Goal: Task Accomplishment & Management: Complete application form

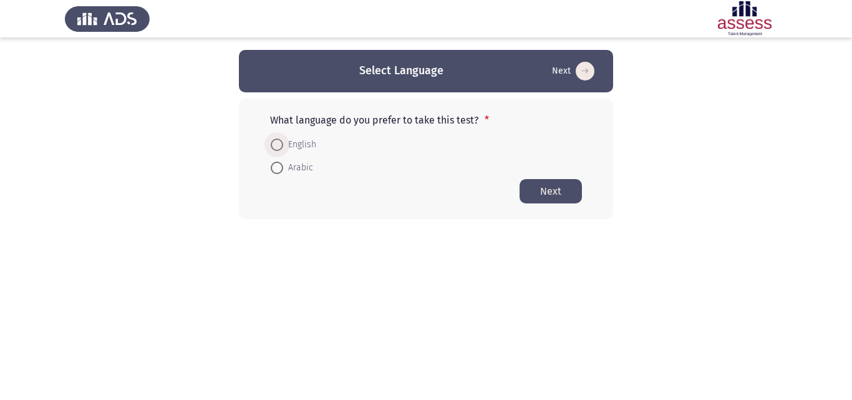
click at [276, 146] on span at bounding box center [277, 145] width 12 height 12
click at [276, 146] on input "English" at bounding box center [277, 145] width 12 height 12
radio input "true"
click at [529, 187] on button "Next" at bounding box center [551, 190] width 62 height 24
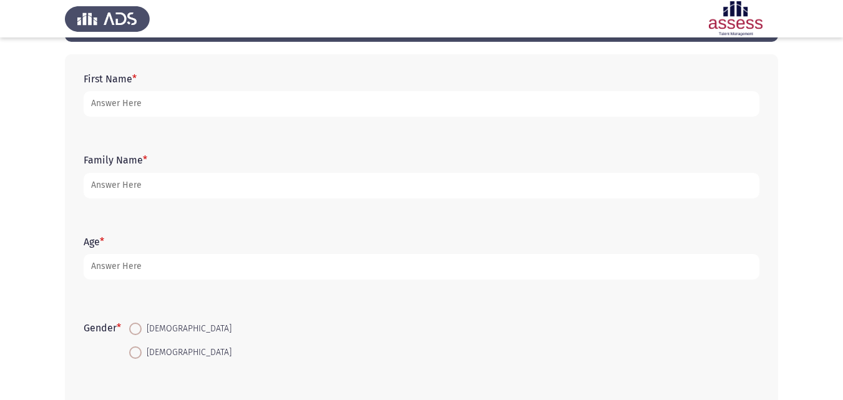
scroll to position [54, 0]
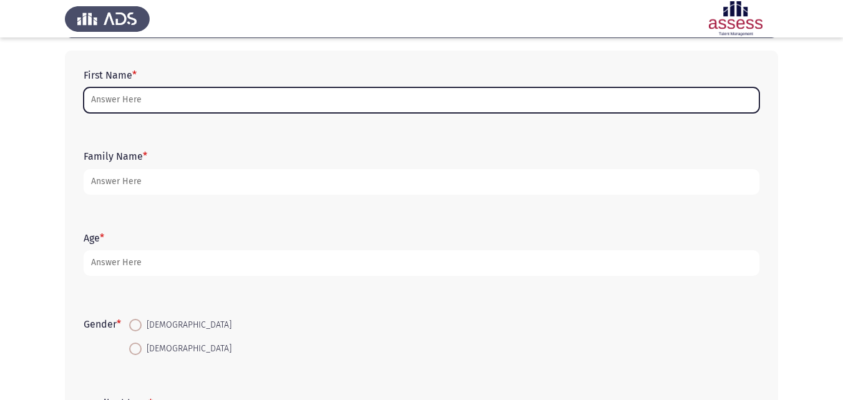
click at [270, 107] on input "First Name *" at bounding box center [422, 100] width 676 height 26
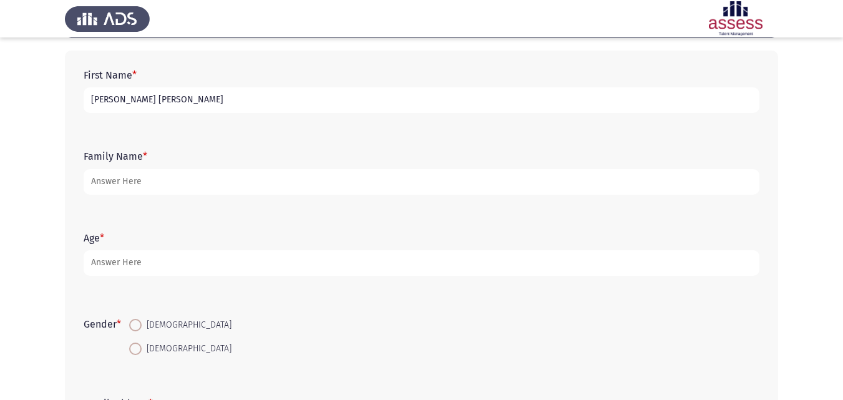
type input "[PERSON_NAME] [PERSON_NAME]"
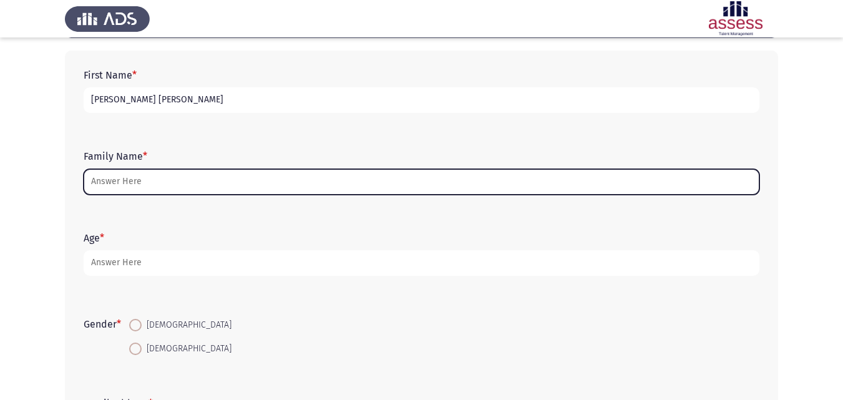
click at [157, 186] on input "Family Name *" at bounding box center [422, 182] width 676 height 26
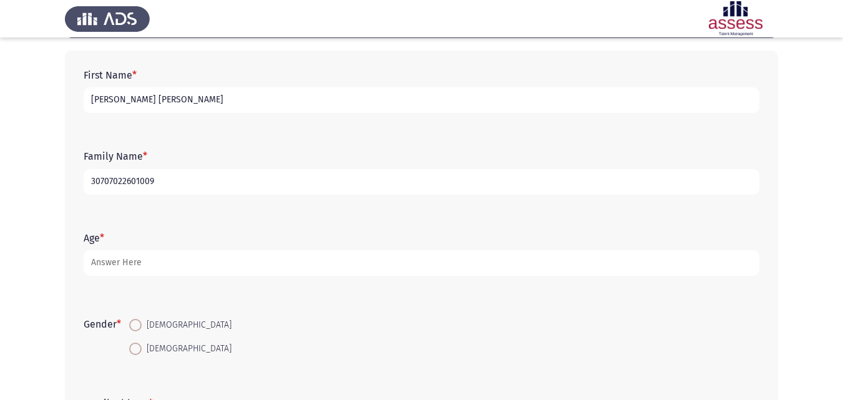
type input "30707022601009"
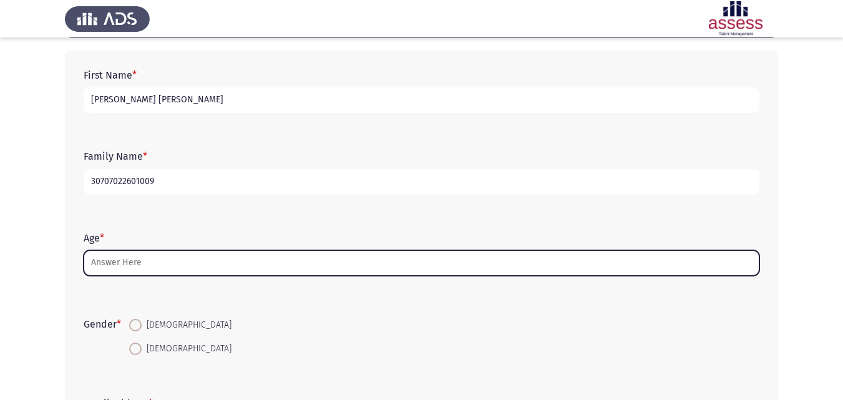
click at [122, 260] on input "Age *" at bounding box center [422, 263] width 676 height 26
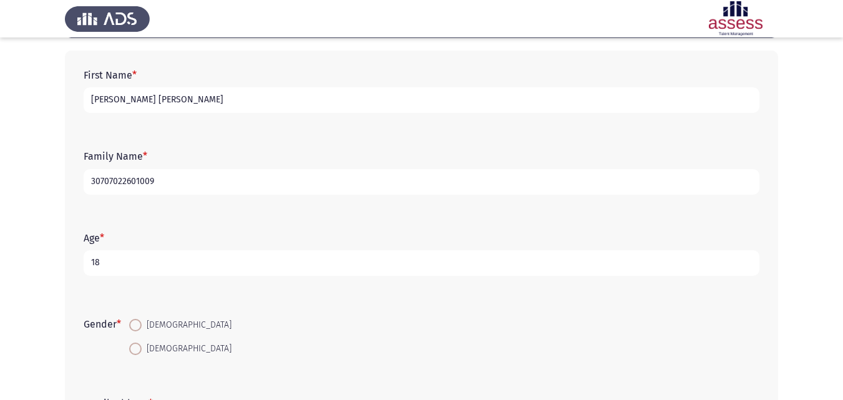
type input "18"
click at [137, 343] on span at bounding box center [135, 349] width 12 height 12
click at [137, 343] on input "[DEMOGRAPHIC_DATA]" at bounding box center [135, 349] width 12 height 12
radio input "true"
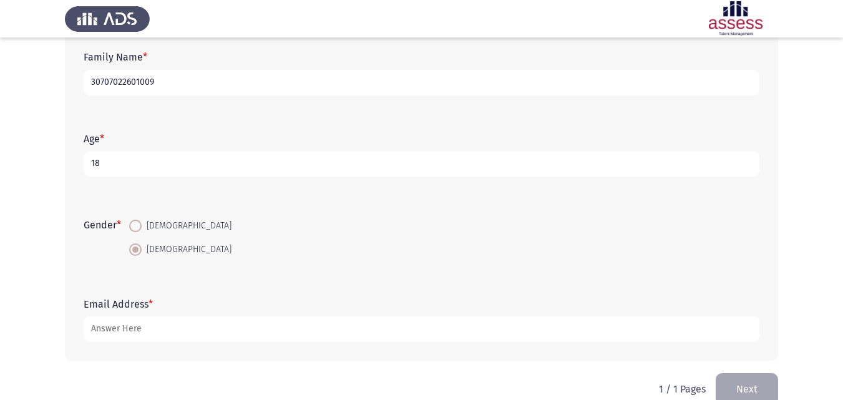
scroll to position [177, 0]
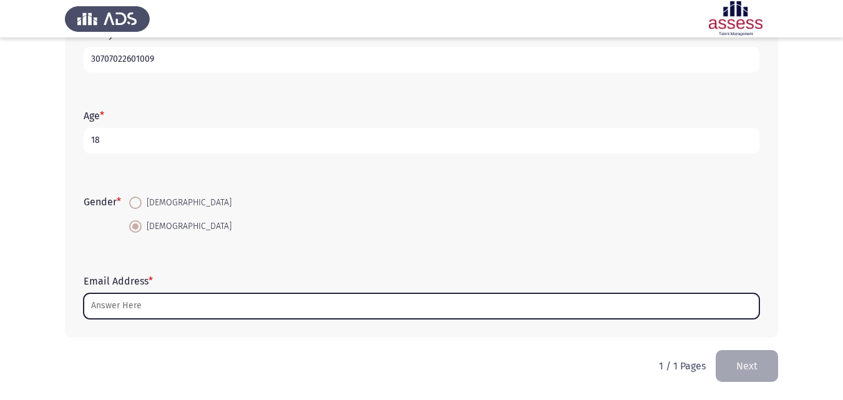
click at [434, 301] on input "Email Address *" at bounding box center [422, 306] width 676 height 26
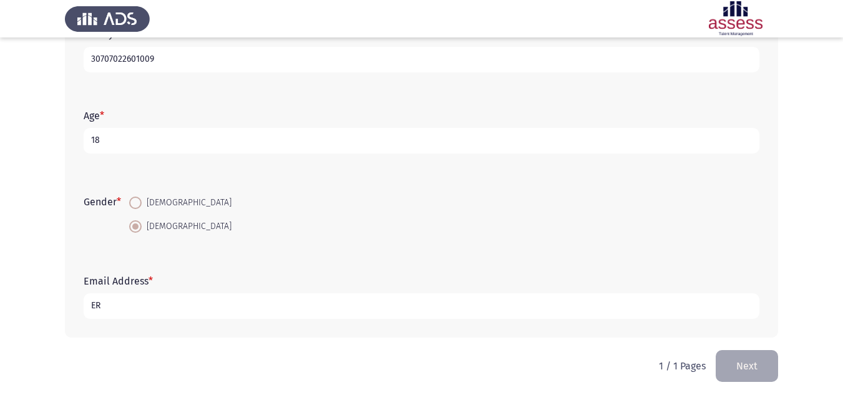
type input "E"
type input "[EMAIL_ADDRESS][DOMAIN_NAME]"
click at [741, 365] on button "Next" at bounding box center [747, 366] width 62 height 32
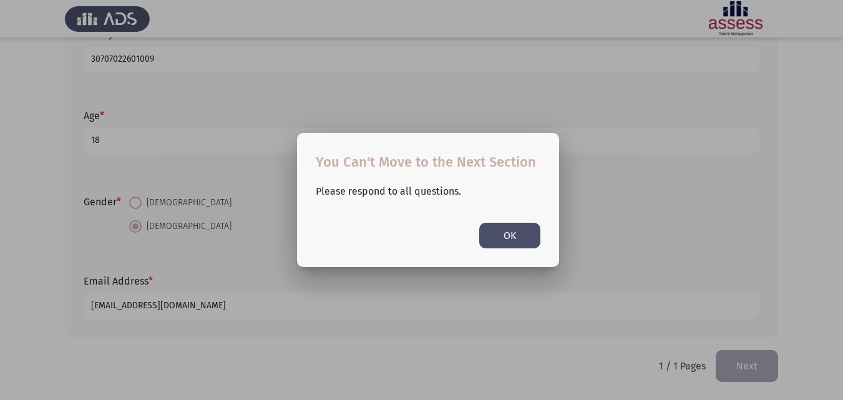
scroll to position [0, 0]
click at [527, 241] on button "OK" at bounding box center [509, 236] width 61 height 26
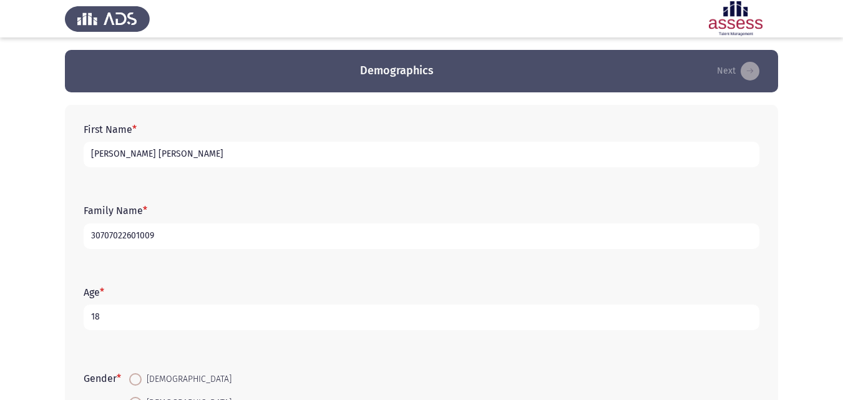
scroll to position [177, 0]
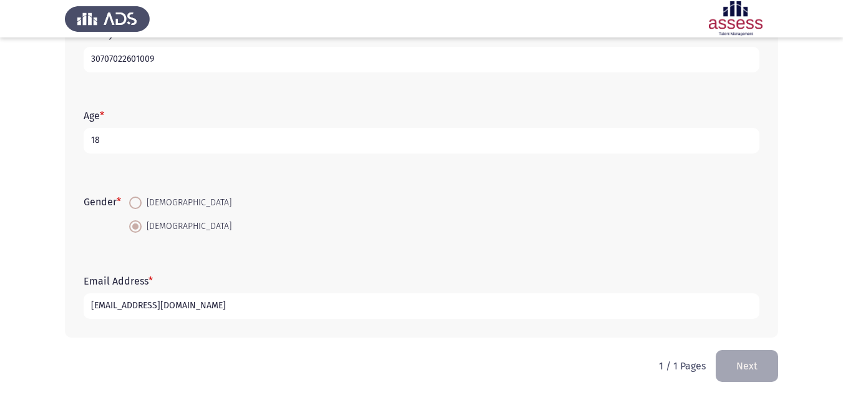
click at [751, 362] on button "Next" at bounding box center [747, 366] width 62 height 32
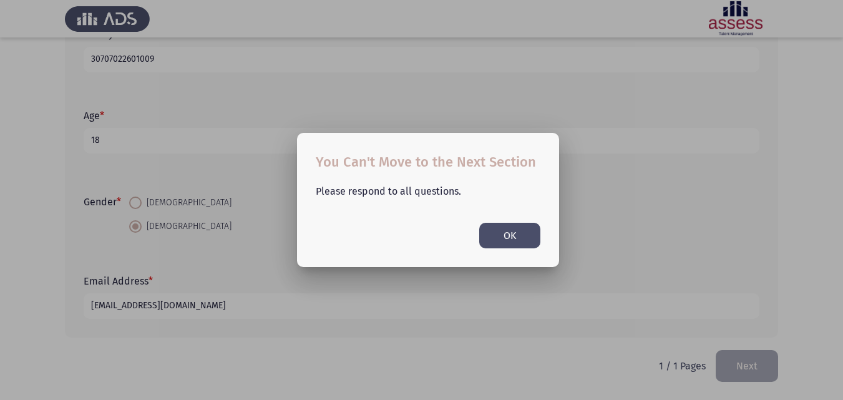
click at [527, 236] on button "OK" at bounding box center [509, 236] width 61 height 26
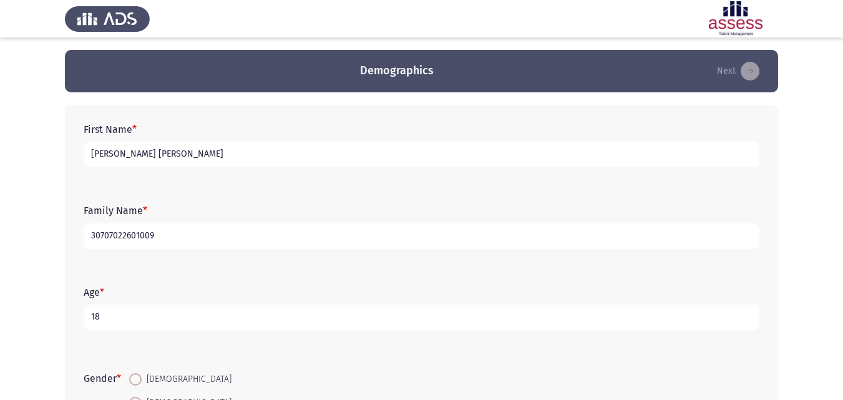
drag, startPoint x: 842, startPoint y: 124, endPoint x: 852, endPoint y: 388, distance: 264.7
click at [843, 388] on html "Demographics Next First Name * [PERSON_NAME] [PERSON_NAME] Family Name * 307070…" at bounding box center [421, 288] width 843 height 577
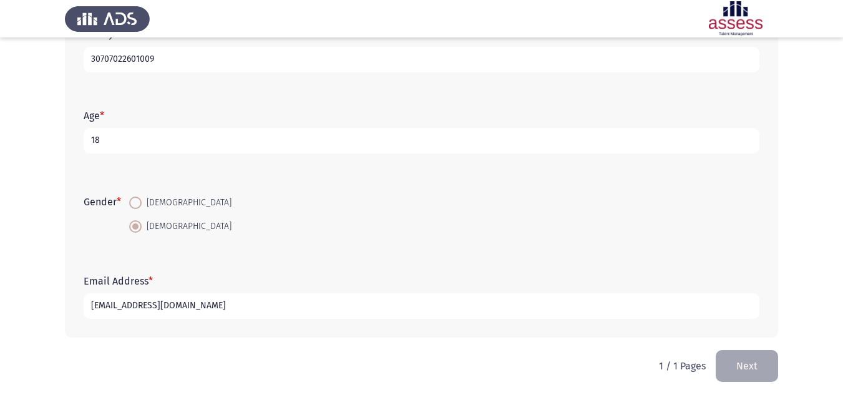
click at [733, 365] on button "Next" at bounding box center [747, 366] width 62 height 32
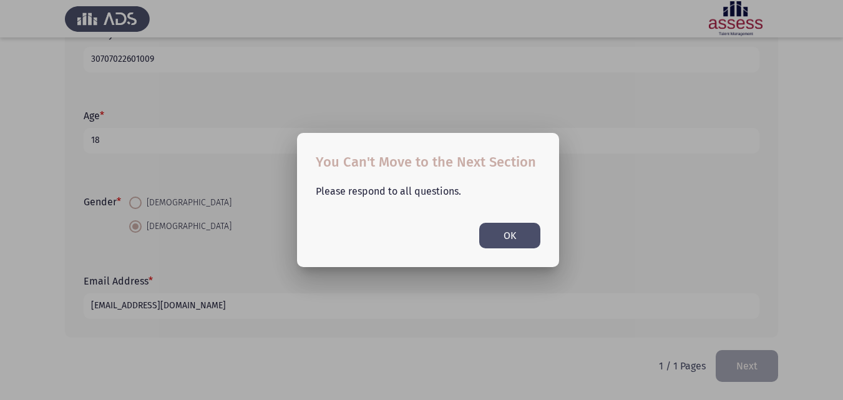
scroll to position [0, 0]
click at [538, 243] on button "OK" at bounding box center [509, 236] width 61 height 26
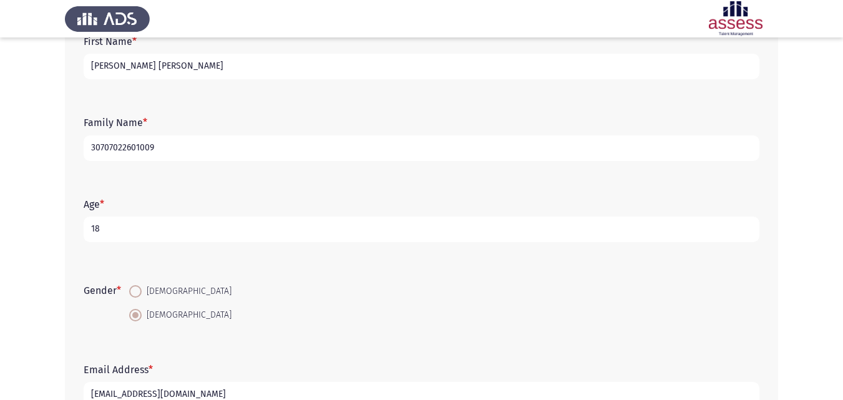
scroll to position [177, 0]
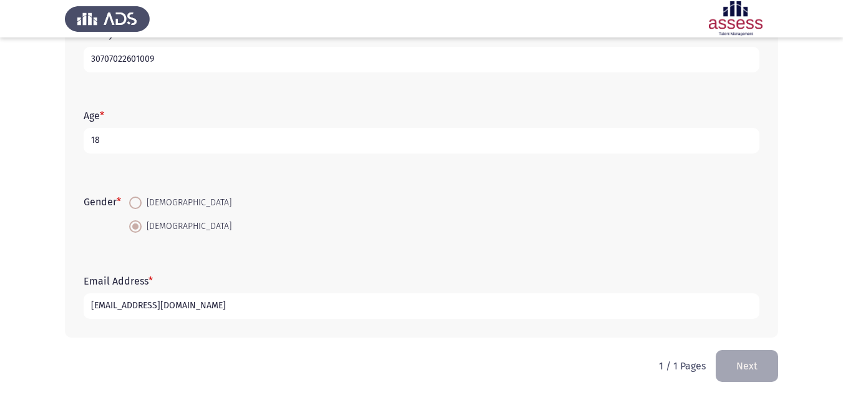
click at [742, 357] on button "Next" at bounding box center [747, 366] width 62 height 32
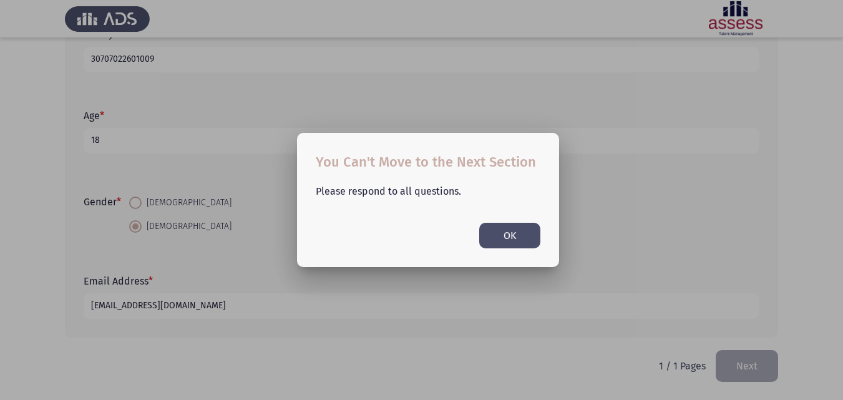
click at [529, 240] on button "OK" at bounding box center [509, 236] width 61 height 26
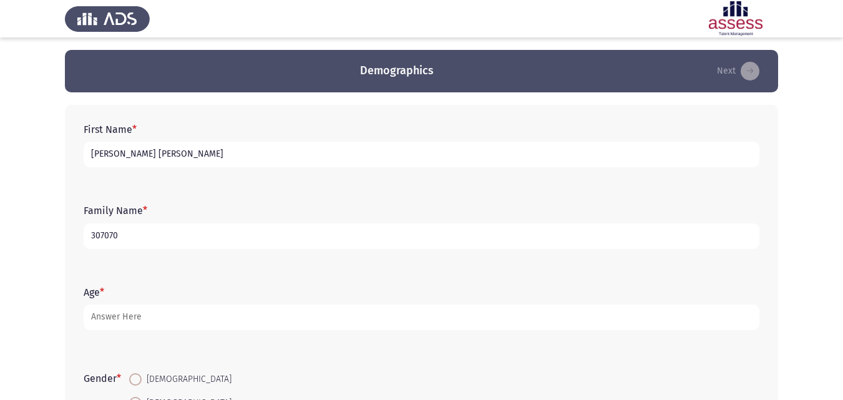
click at [122, 231] on input "307070" at bounding box center [422, 236] width 676 height 26
type input "30707022601009"
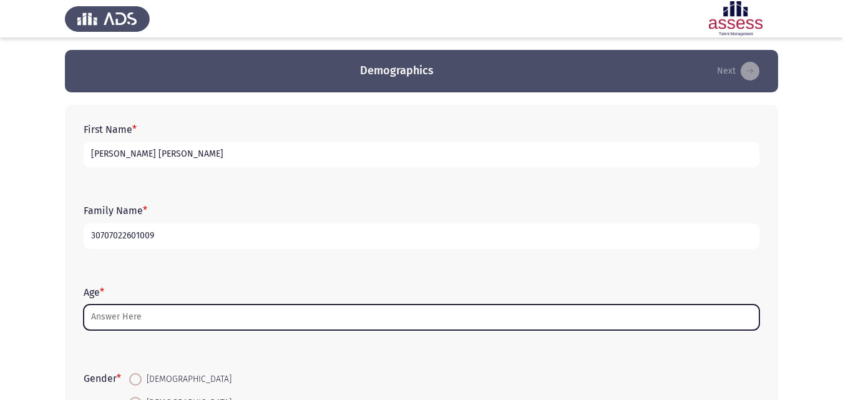
click at [130, 313] on input "Age *" at bounding box center [422, 318] width 676 height 26
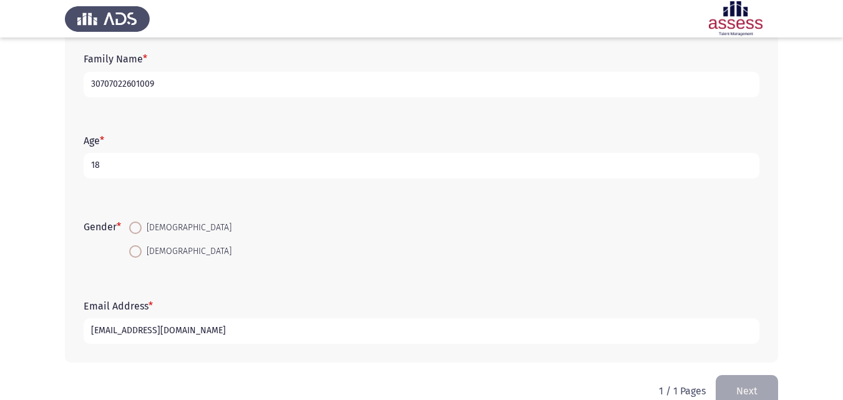
scroll to position [177, 0]
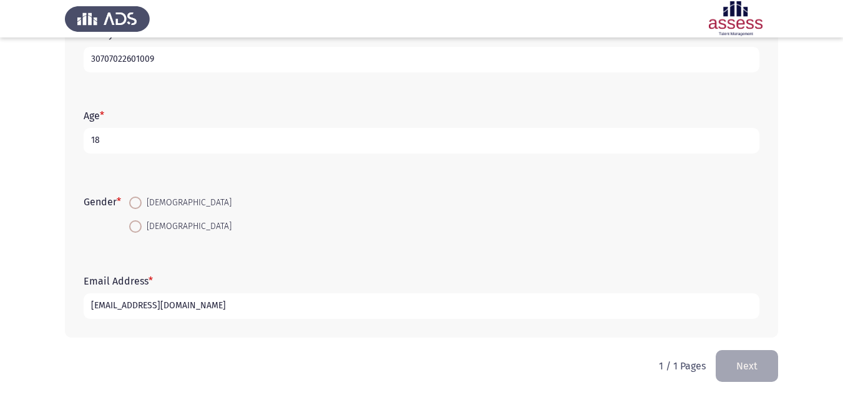
type input "18"
click at [139, 224] on span at bounding box center [135, 226] width 12 height 12
click at [139, 224] on input "[DEMOGRAPHIC_DATA]" at bounding box center [135, 226] width 12 height 12
radio input "true"
click at [759, 359] on button "Next" at bounding box center [747, 366] width 62 height 32
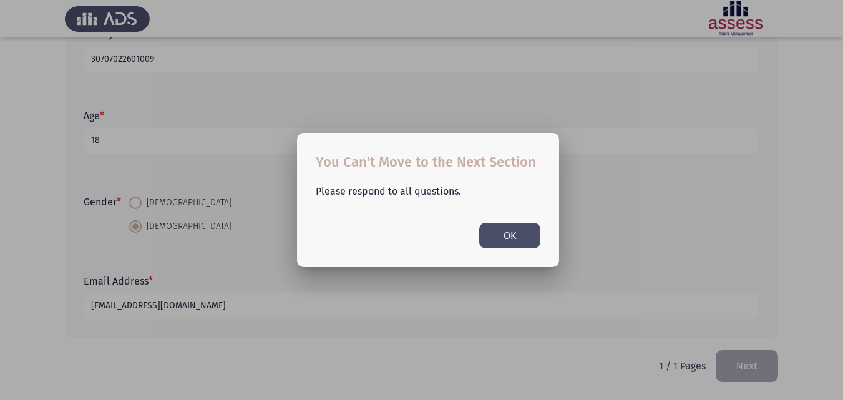
scroll to position [0, 0]
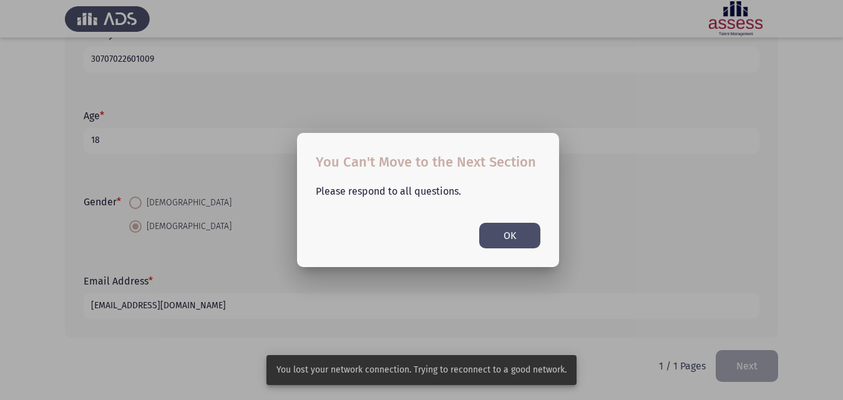
click at [524, 240] on button "OK" at bounding box center [509, 236] width 61 height 26
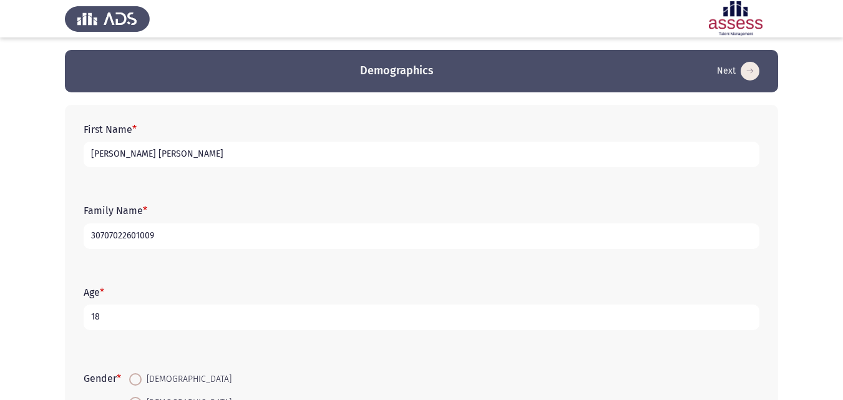
click at [747, 68] on icon "load next page" at bounding box center [750, 71] width 19 height 19
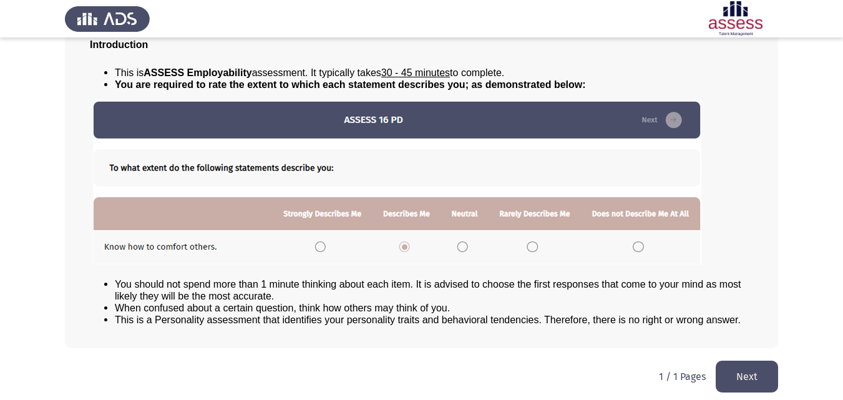
scroll to position [96, 0]
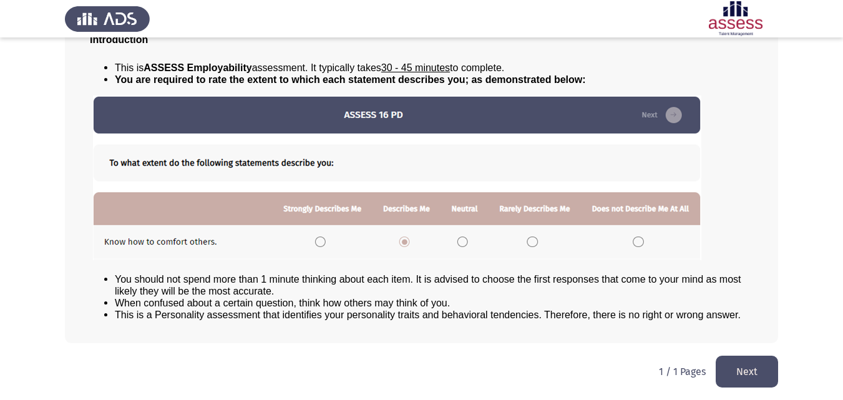
click at [771, 363] on button "Next" at bounding box center [747, 372] width 62 height 32
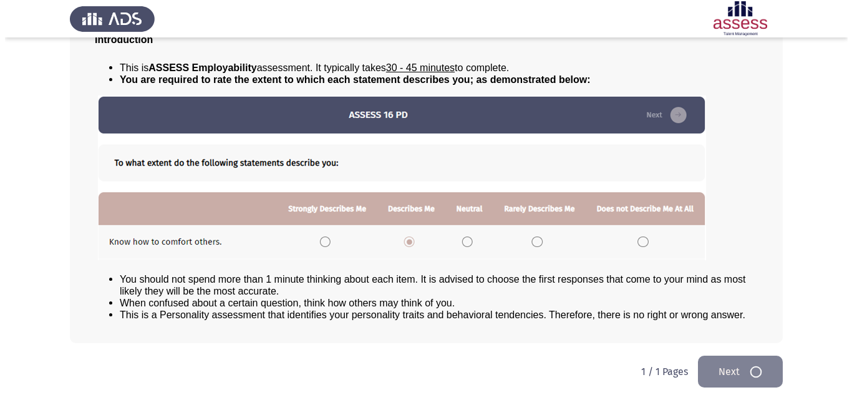
scroll to position [0, 0]
